Goal: Navigation & Orientation: Find specific page/section

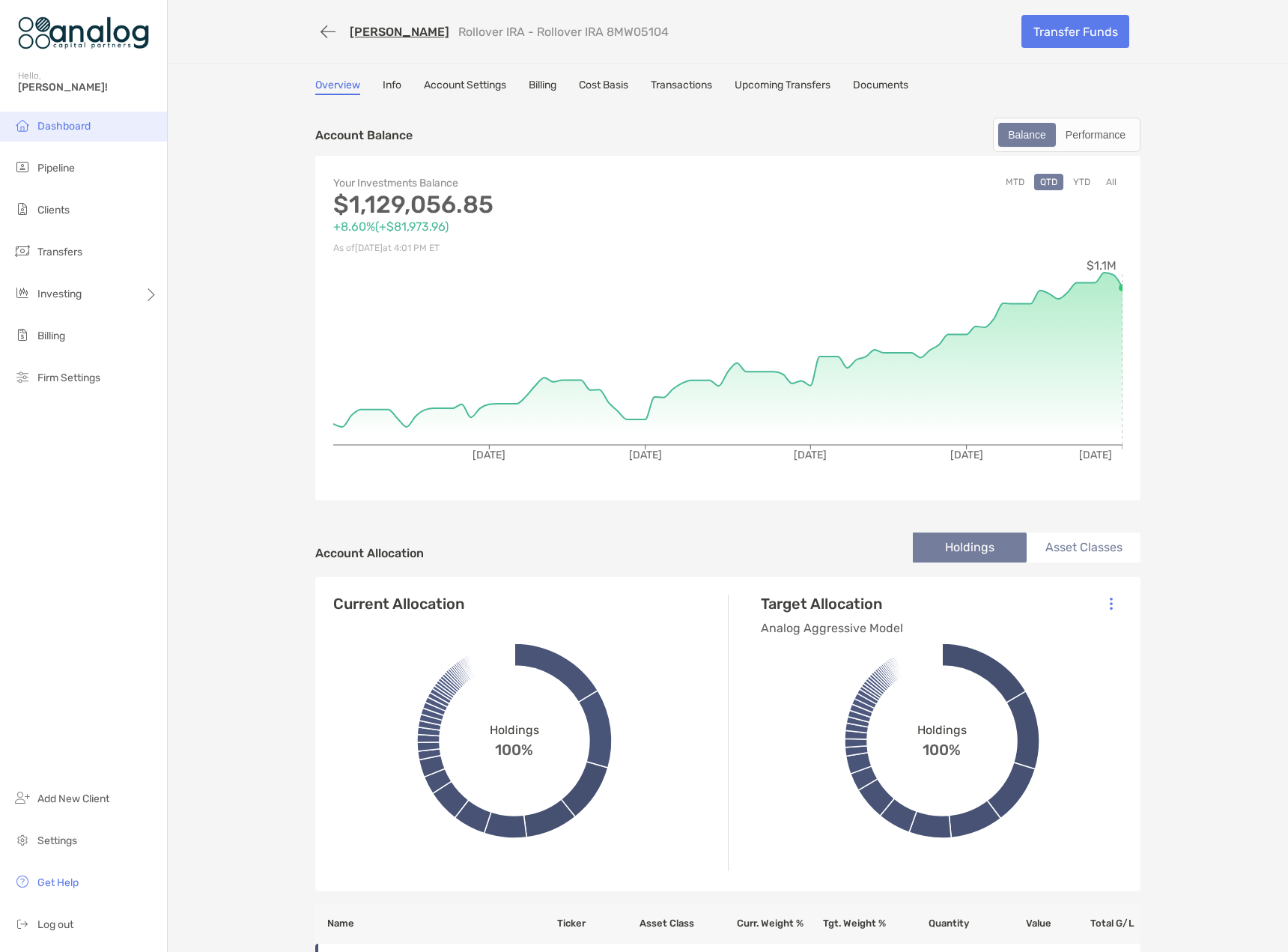
click at [49, 125] on span "Dashboard" at bounding box center [63, 127] width 53 height 13
click at [61, 120] on span "Dashboard" at bounding box center [63, 127] width 53 height 13
